Goal: Information Seeking & Learning: Learn about a topic

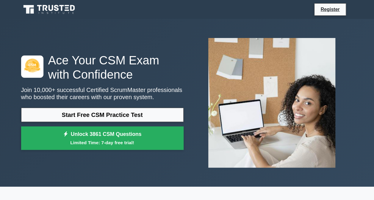
scroll to position [30, 0]
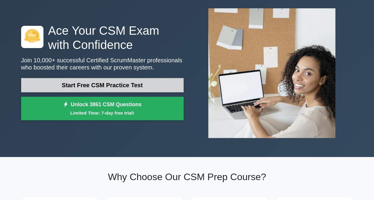
click at [90, 83] on link "Start Free CSM Practice Test" at bounding box center [102, 85] width 162 height 14
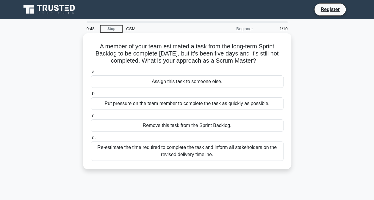
click at [128, 146] on div "Re-estimate the time required to complete the task and inform all stakeholders …" at bounding box center [187, 151] width 193 height 20
click at [91, 140] on input "d. Re-estimate the time required to complete the task and inform all stakeholde…" at bounding box center [91, 138] width 0 height 4
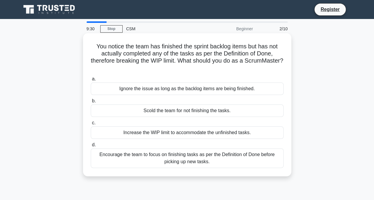
click at [152, 154] on div "Encourage the team to focus on finishing tasks as per the Definition of Done be…" at bounding box center [187, 159] width 193 height 20
click at [91, 147] on input "d. Encourage the team to focus on finishing tasks as per the Definition of Done…" at bounding box center [91, 145] width 0 height 4
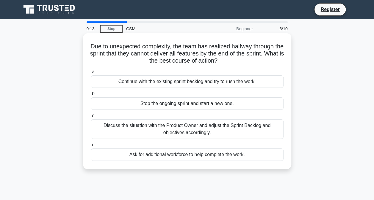
click at [212, 134] on div "Discuss the situation with the Product Owner and adjust the Sprint Backlog and …" at bounding box center [187, 129] width 193 height 20
click at [91, 118] on input "c. Discuss the situation with the Product Owner and adjust the Sprint Backlog a…" at bounding box center [91, 116] width 0 height 4
